Goal: Task Accomplishment & Management: Complete application form

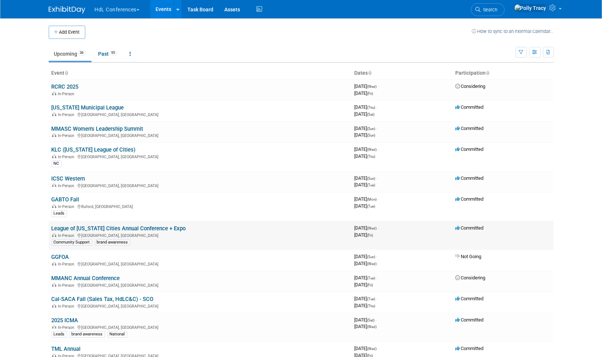
click at [154, 227] on link "League of [US_STATE] Cities Annual Conference + Expo" at bounding box center [119, 228] width 134 height 7
click at [88, 109] on link "[US_STATE] Municipal League" at bounding box center [88, 107] width 72 height 7
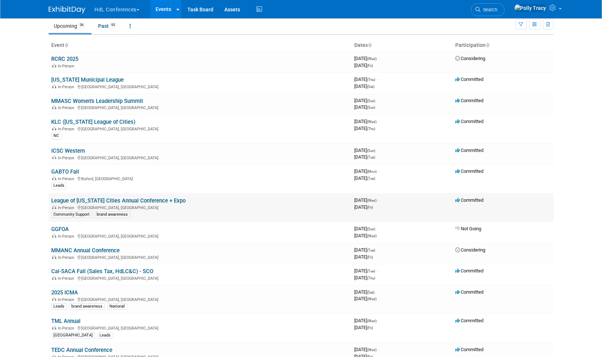
scroll to position [41, 0]
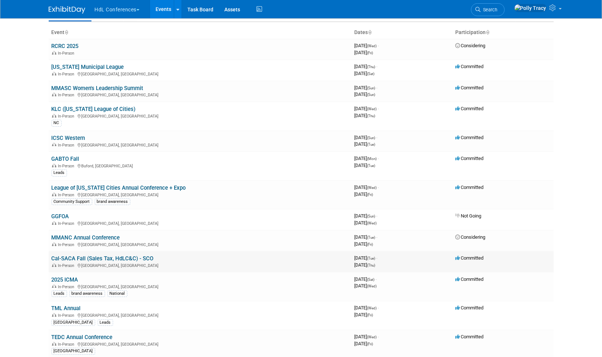
click at [97, 255] on link "Cal-SACA Fall (Sales Tax, HdLC&C) - SCO" at bounding box center [103, 258] width 102 height 7
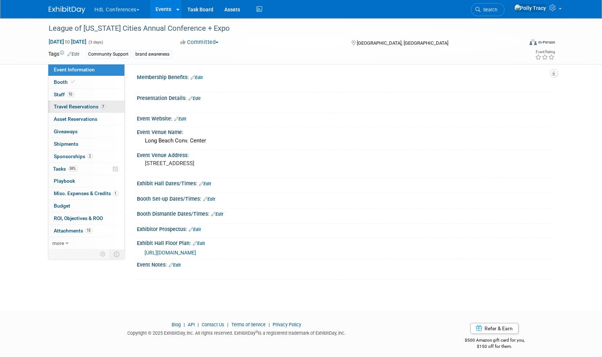
click at [65, 109] on link "7 Travel Reservations 7" at bounding box center [86, 107] width 76 height 12
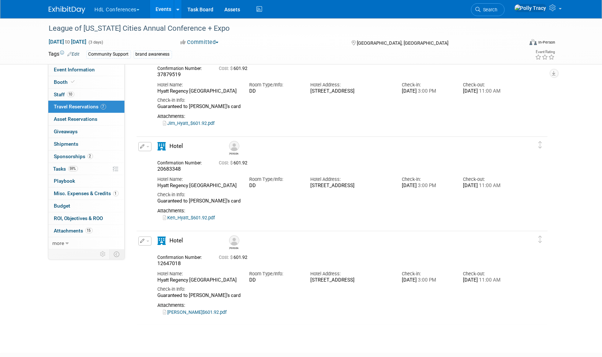
scroll to position [366, 0]
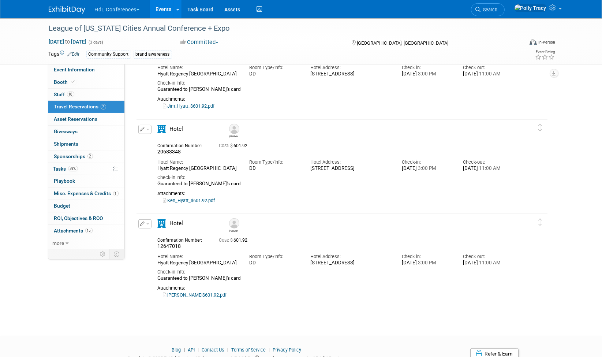
click at [212, 298] on link "Andy_Hyatt_$601.92.pdf" at bounding box center [195, 294] width 64 height 5
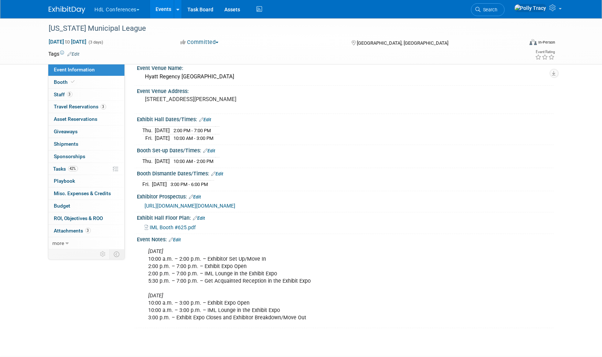
scroll to position [119, 0]
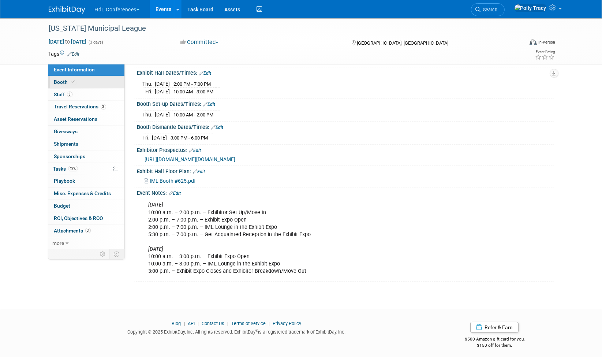
click at [56, 85] on link "Booth" at bounding box center [86, 82] width 76 height 12
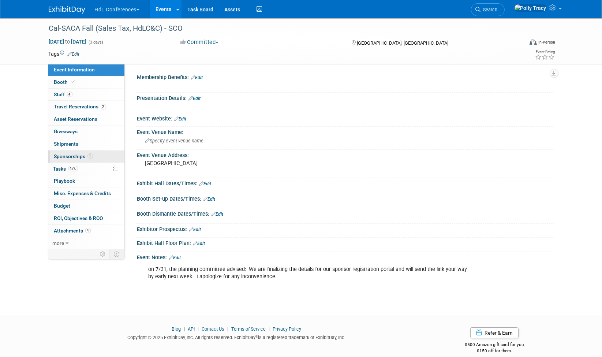
click at [67, 153] on span "Sponsorships 1" at bounding box center [73, 156] width 39 height 6
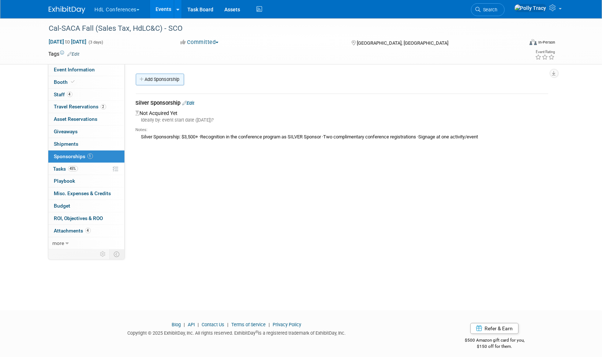
click at [153, 78] on link "Add Sponsorship" at bounding box center [160, 80] width 48 height 12
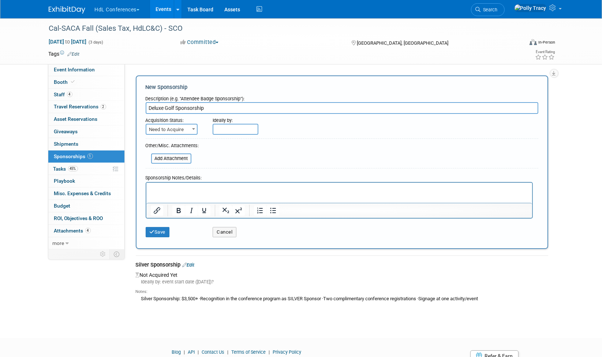
type input "Deluxe Golf Sponsorship"
click at [171, 127] on span "Need to Acquire" at bounding box center [171, 129] width 51 height 10
select select "2"
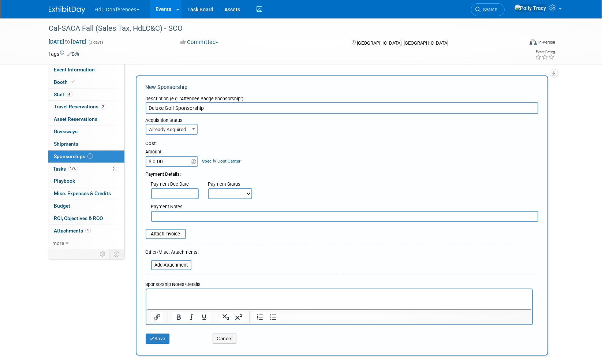
click at [172, 163] on input "$ 0.00" at bounding box center [169, 161] width 46 height 11
type input "$ 1,250.00"
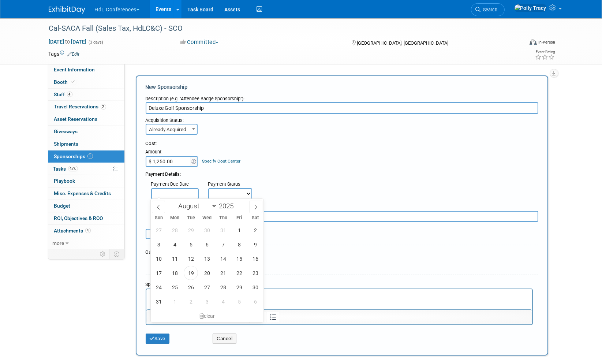
click at [178, 190] on input "text" at bounding box center [175, 193] width 48 height 11
click at [177, 271] on span "18" at bounding box center [175, 273] width 14 height 14
type input "[DATE]"
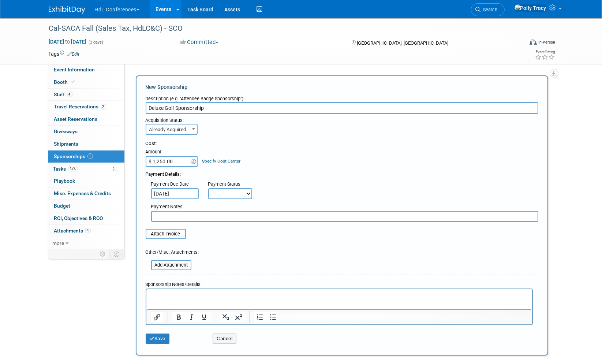
click at [221, 192] on select "Not Paid Yet Partially Paid Paid in Full" at bounding box center [230, 193] width 44 height 11
select select "1"
click at [208, 188] on select "Not Paid Yet Partially Paid Paid in Full" at bounding box center [230, 193] width 44 height 11
click at [171, 231] on input "file" at bounding box center [141, 234] width 87 height 9
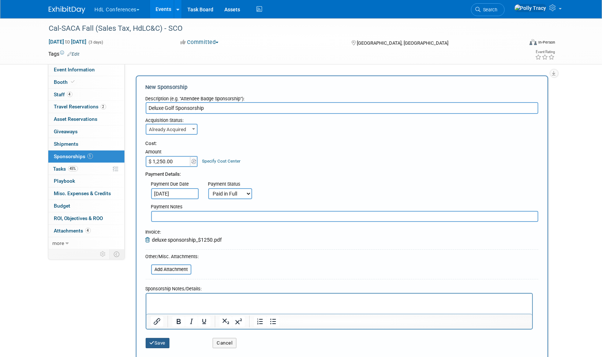
click at [163, 340] on button "Save" at bounding box center [158, 343] width 24 height 10
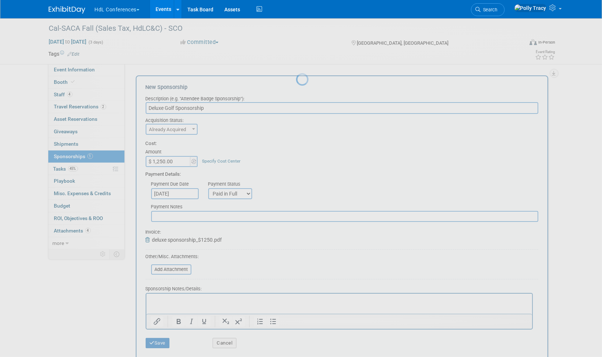
scroll to position [5, 0]
